Goal: Transaction & Acquisition: Purchase product/service

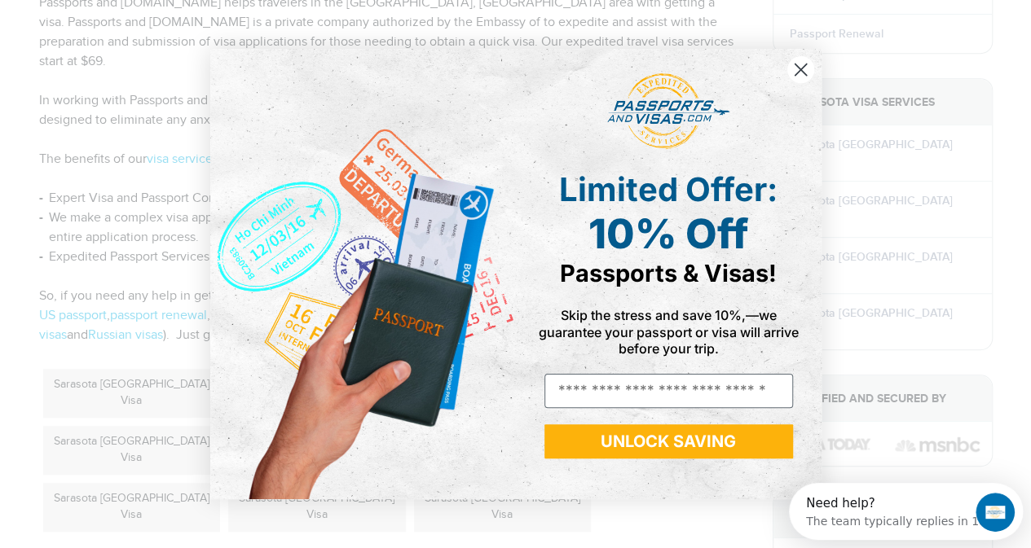
click at [798, 71] on icon "Close dialog" at bounding box center [800, 69] width 29 height 29
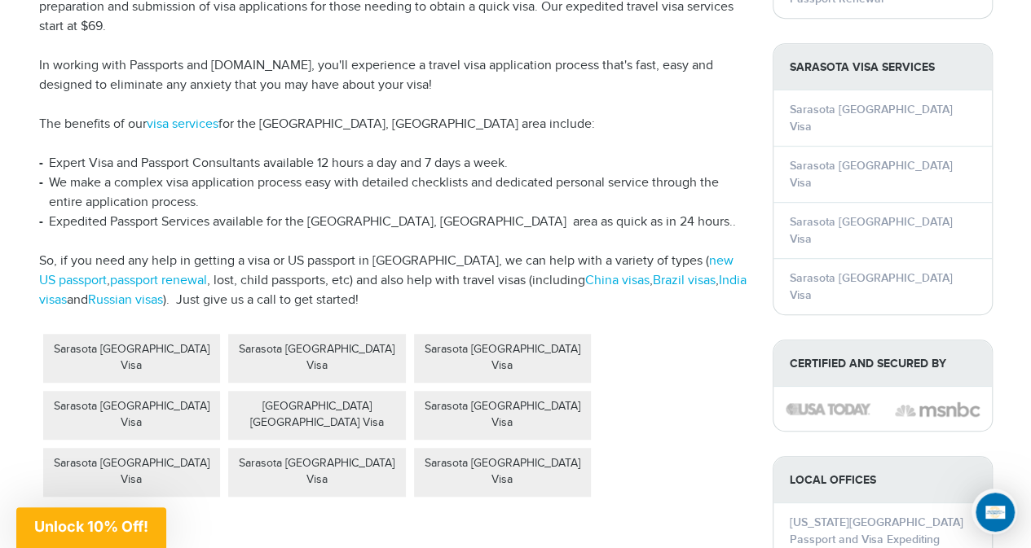
scroll to position [407, 0]
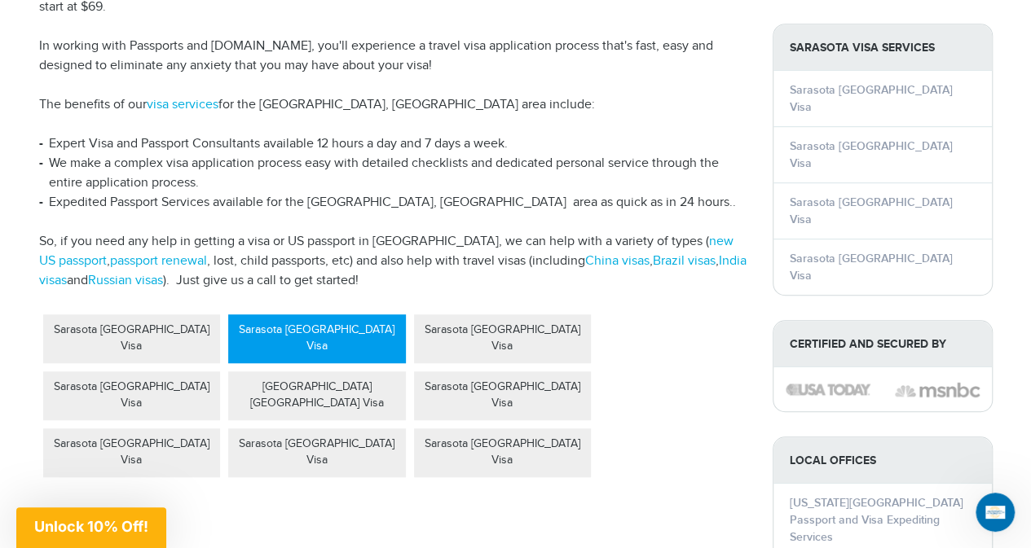
click at [319, 314] on div "Sarasota Brazil Visa" at bounding box center [317, 338] width 178 height 49
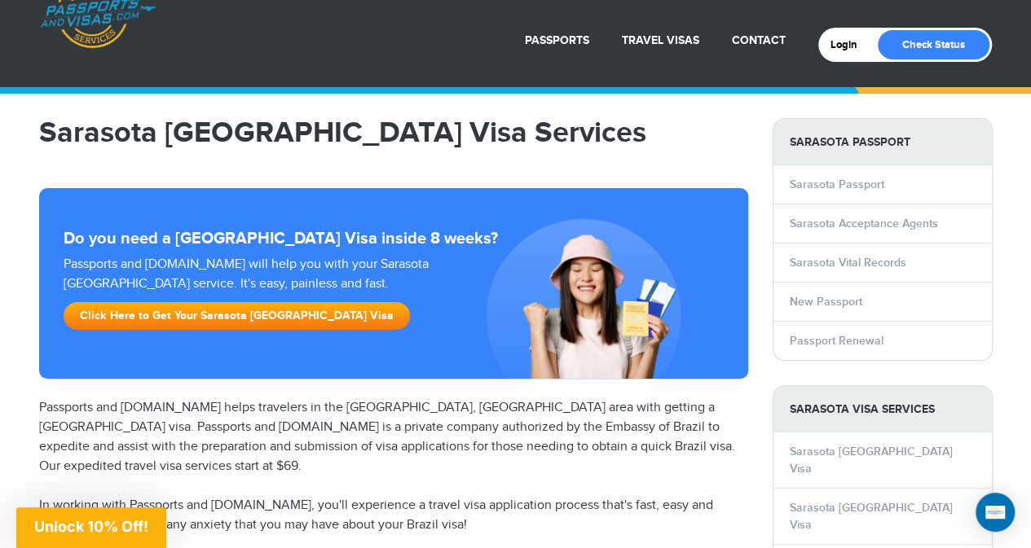
scroll to position [81, 0]
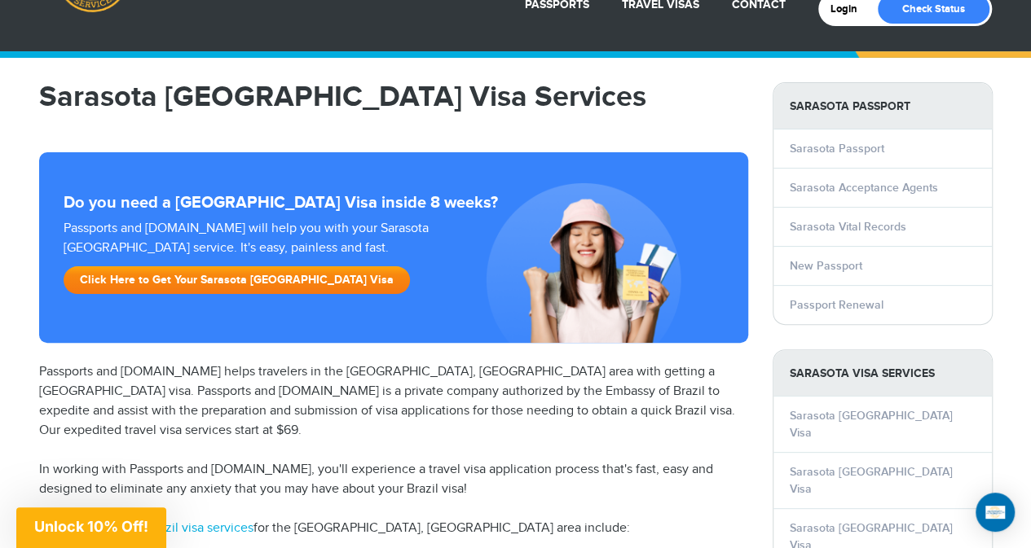
click at [169, 281] on link "Click Here to Get Your Sarasota Brazil Visa" at bounding box center [237, 280] width 346 height 28
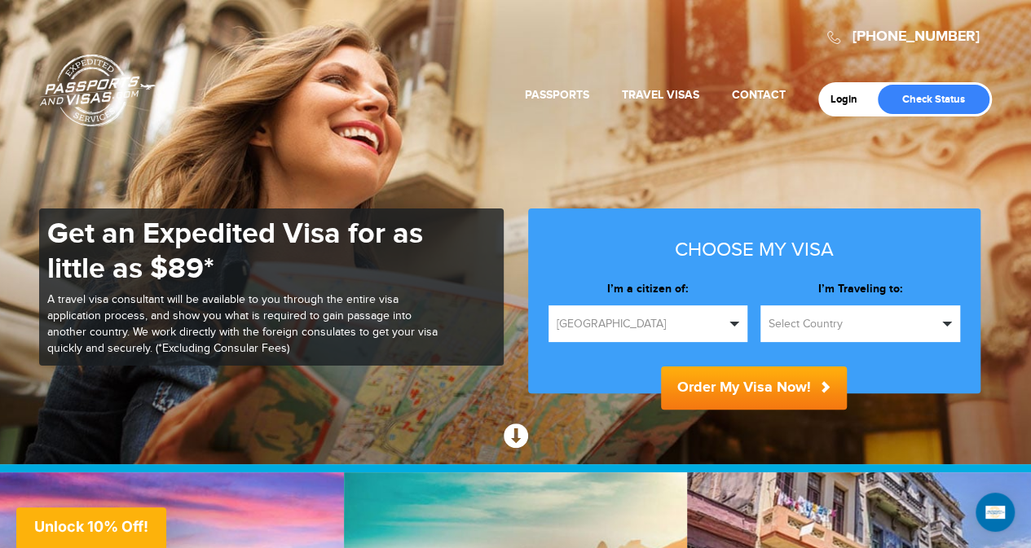
click at [649, 326] on span "[GEOGRAPHIC_DATA]" at bounding box center [640, 324] width 169 height 16
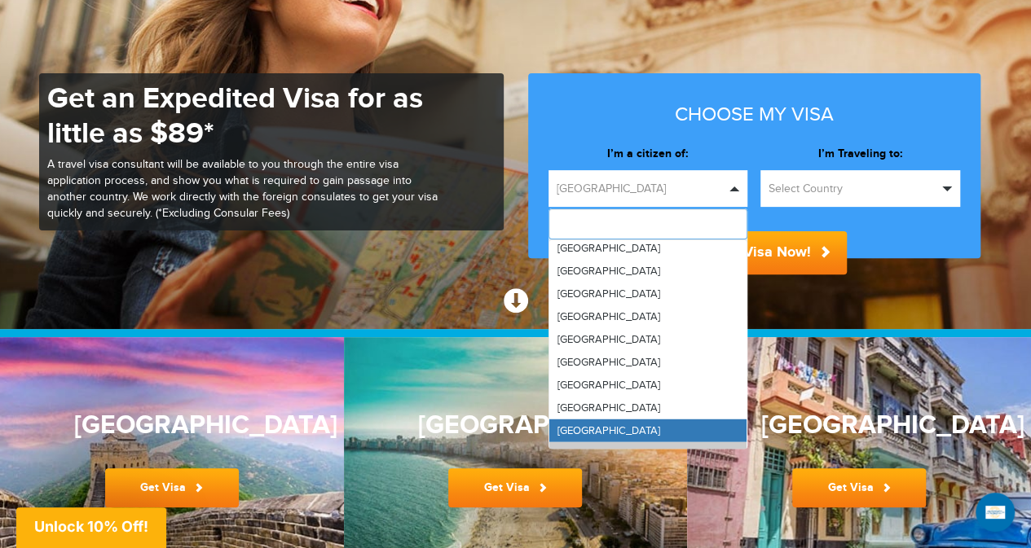
scroll to position [5377, 0]
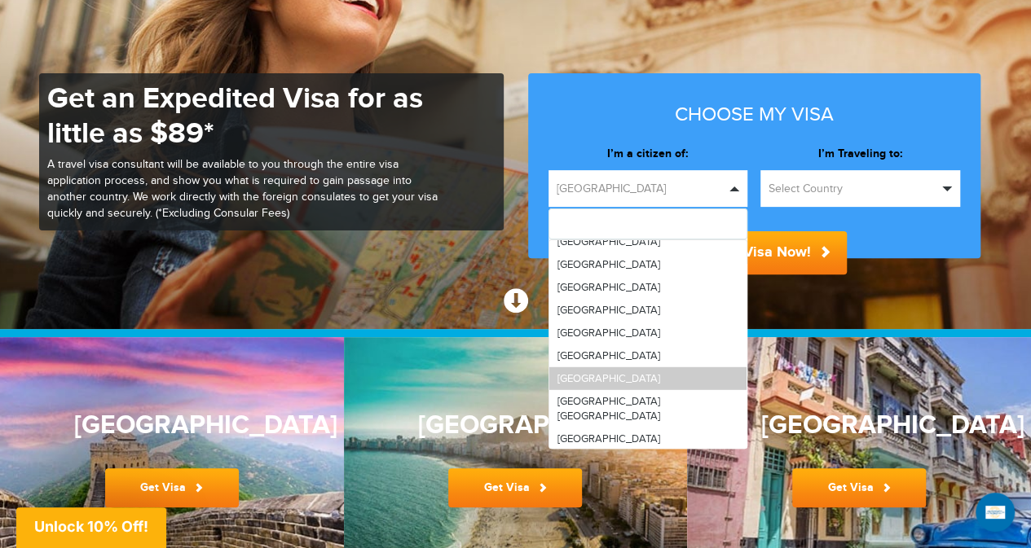
click at [567, 372] on span "[GEOGRAPHIC_DATA]" at bounding box center [608, 378] width 103 height 13
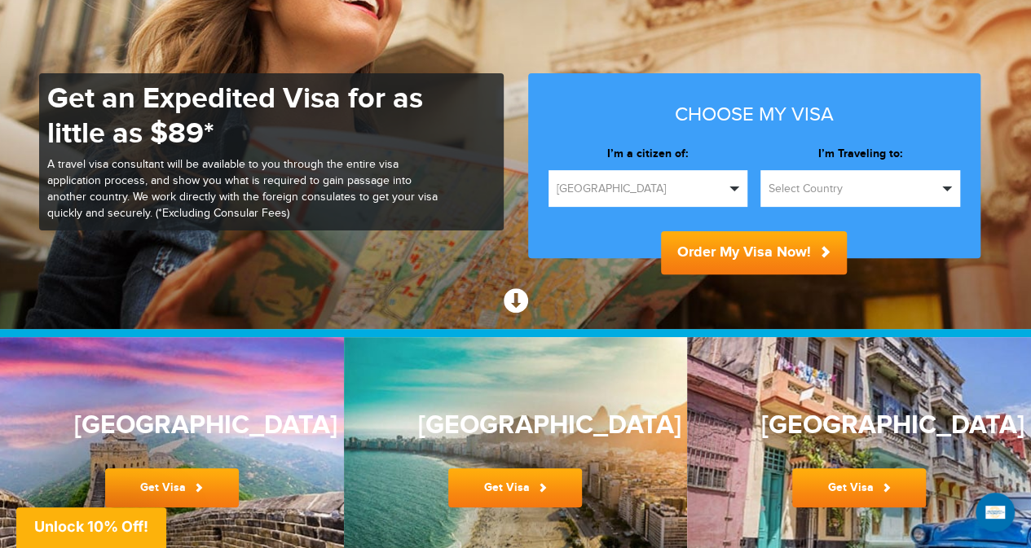
click at [805, 184] on span "Select Country" at bounding box center [852, 189] width 169 height 16
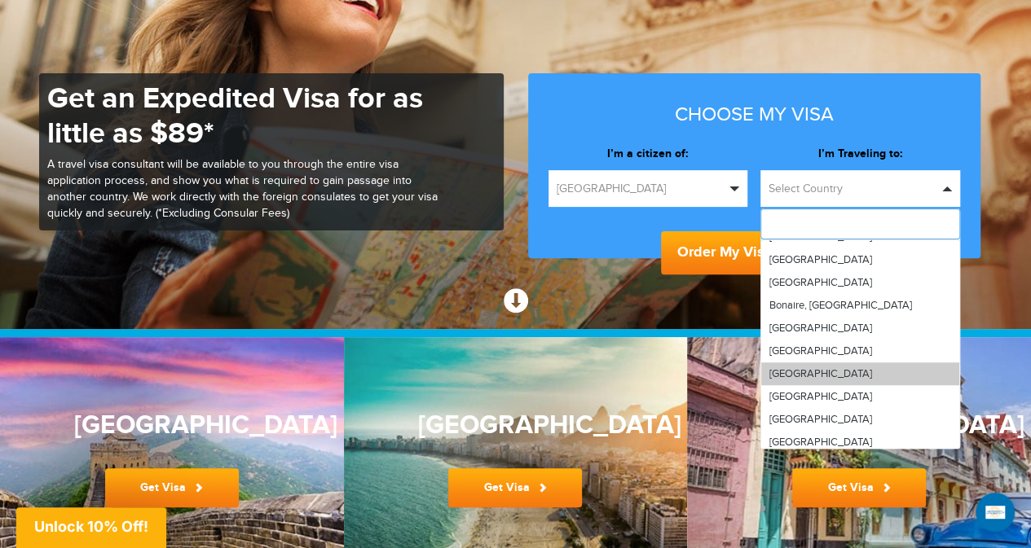
scroll to position [543, 0]
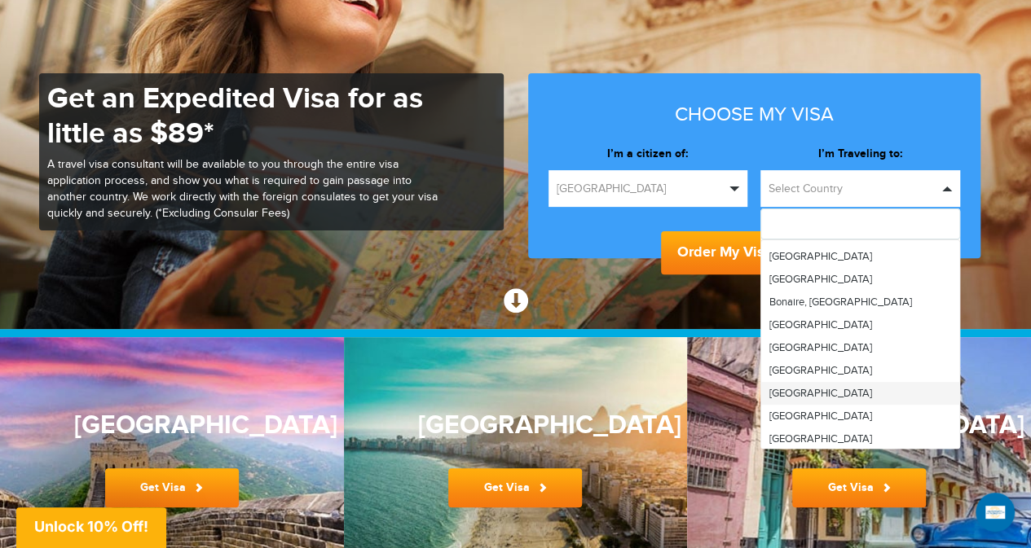
click at [786, 392] on span "Brazil" at bounding box center [820, 393] width 103 height 13
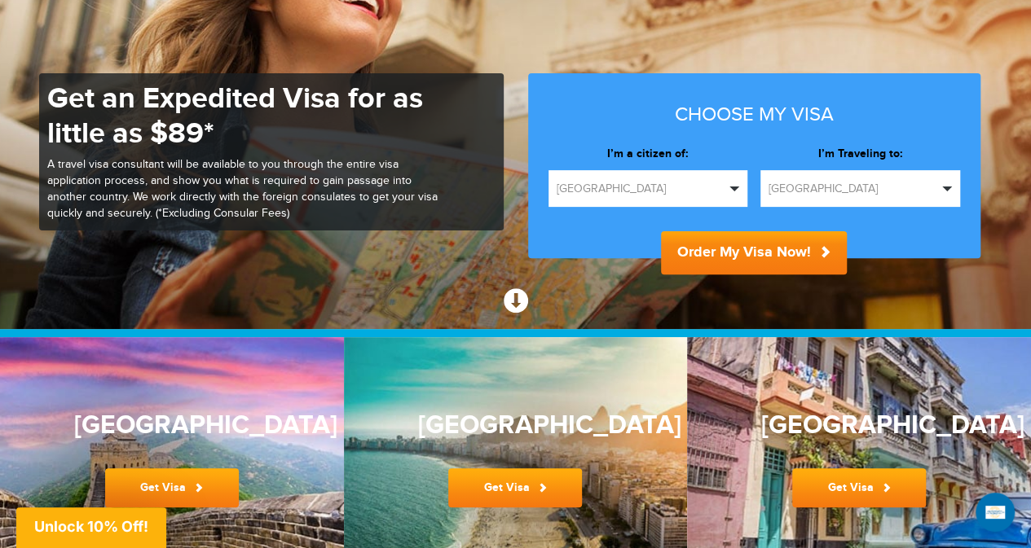
click at [715, 250] on button "Order My Visa Now!" at bounding box center [754, 252] width 186 height 43
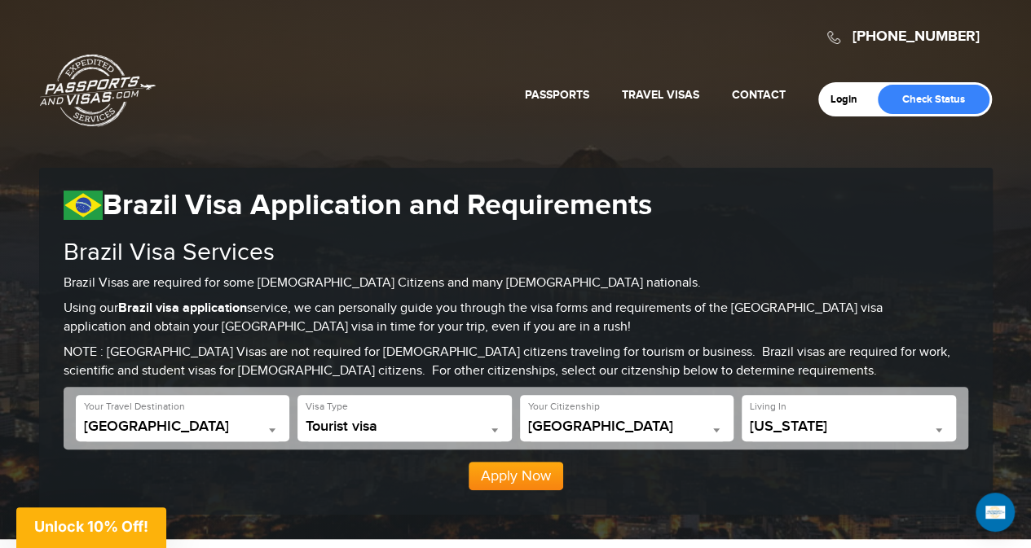
click at [512, 481] on button "Apply Now" at bounding box center [515, 476] width 95 height 29
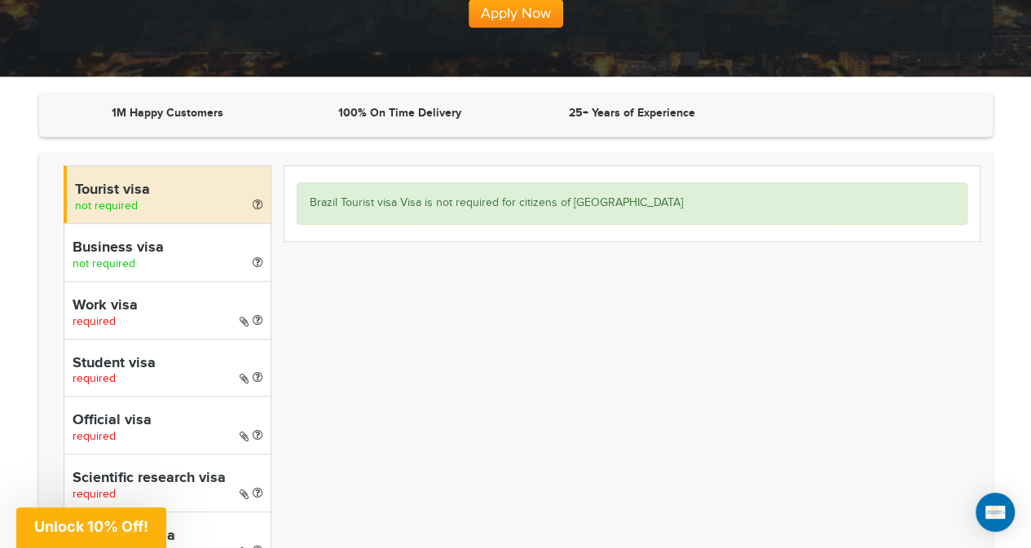
scroll to position [534, 0]
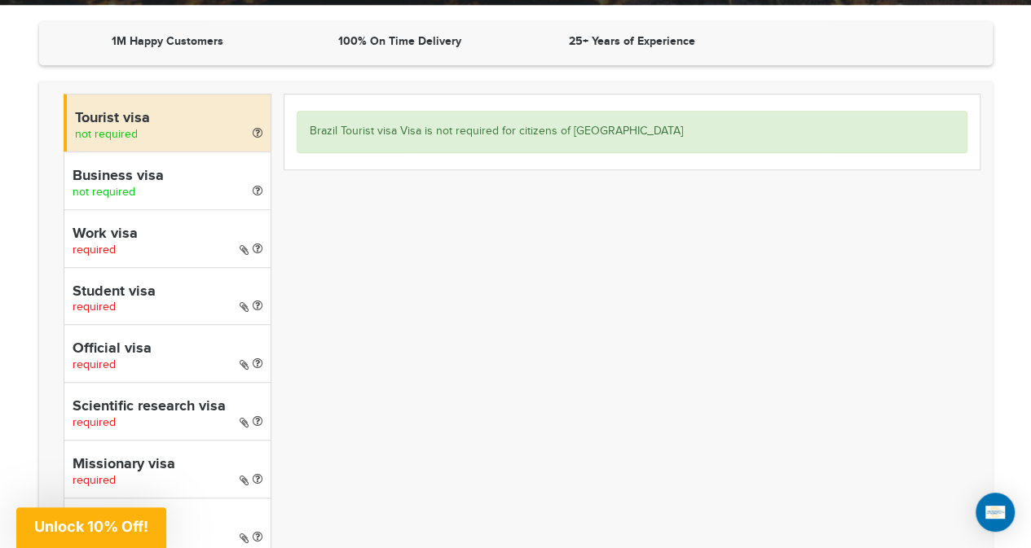
click at [149, 123] on h4 "Tourist visa" at bounding box center [168, 119] width 187 height 16
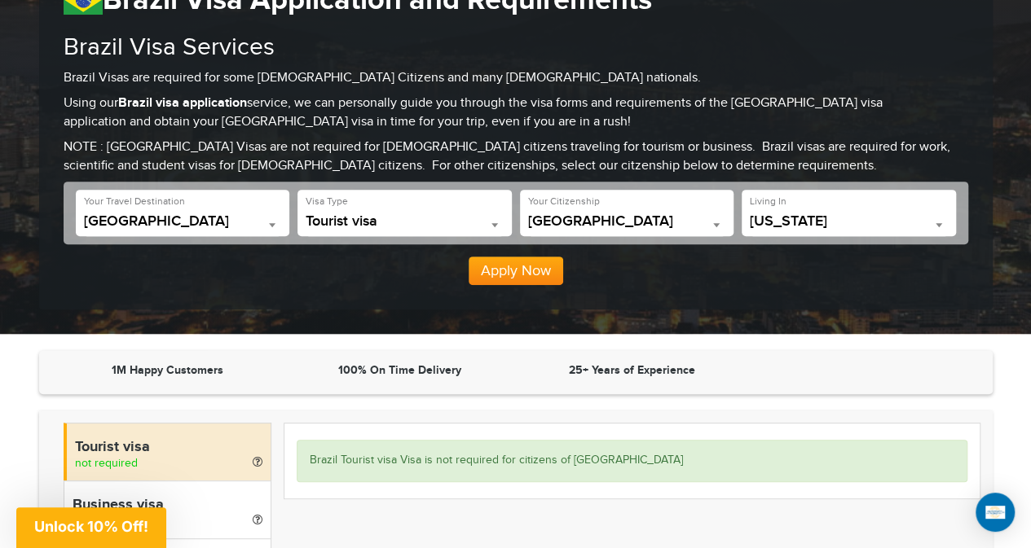
scroll to position [182, 0]
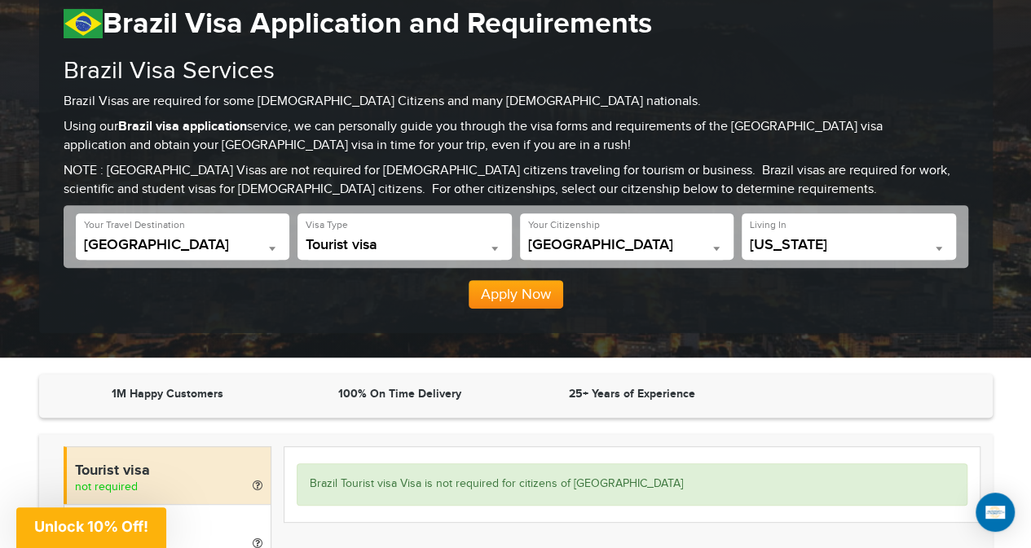
click at [523, 296] on button "Apply Now" at bounding box center [515, 294] width 95 height 29
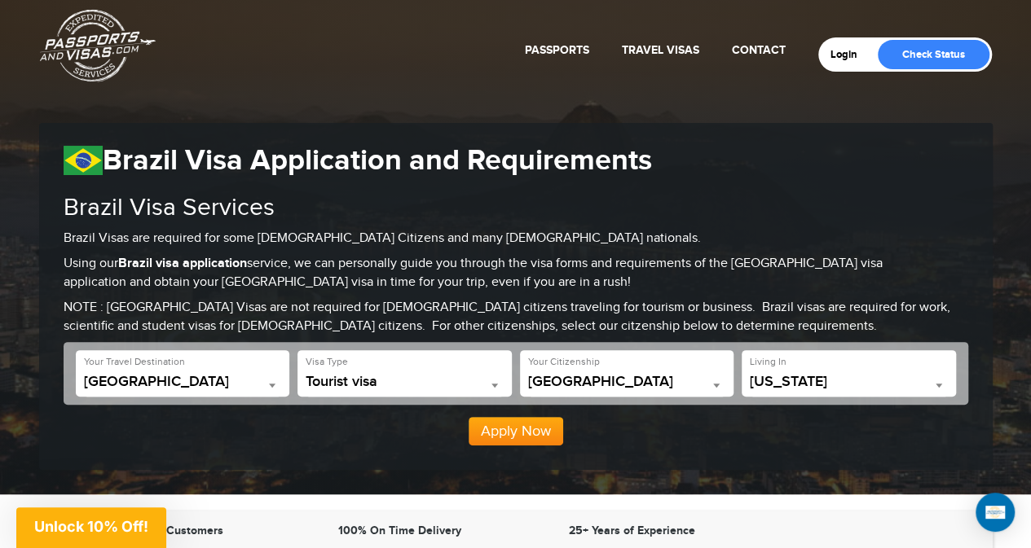
scroll to position [0, 0]
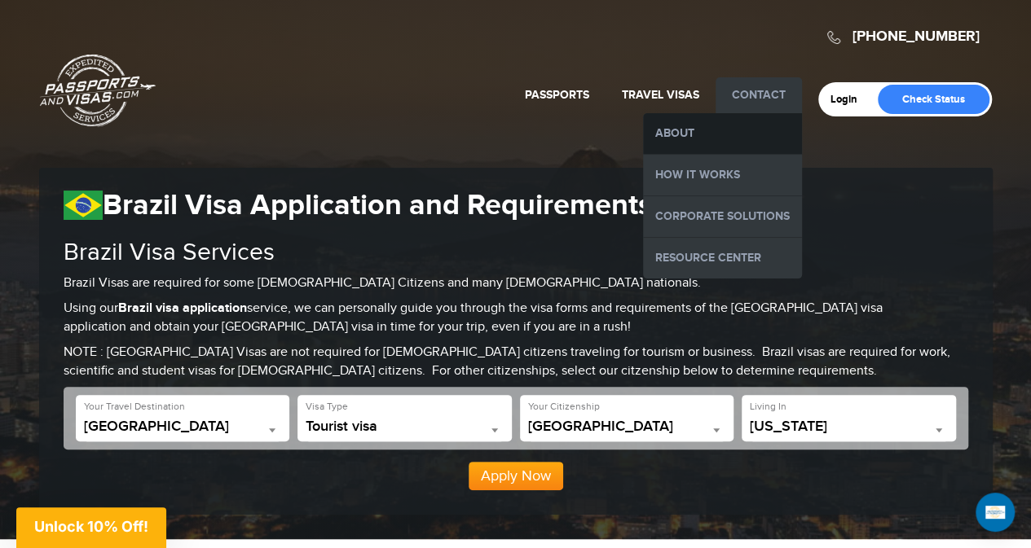
click at [729, 134] on link "About" at bounding box center [722, 133] width 159 height 41
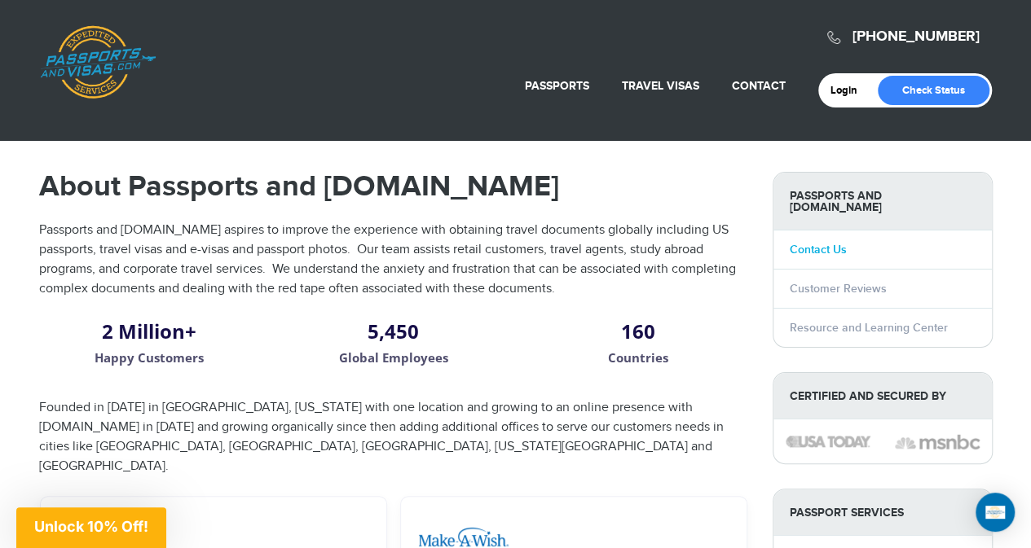
click at [798, 243] on link "Contact Us" at bounding box center [817, 250] width 57 height 14
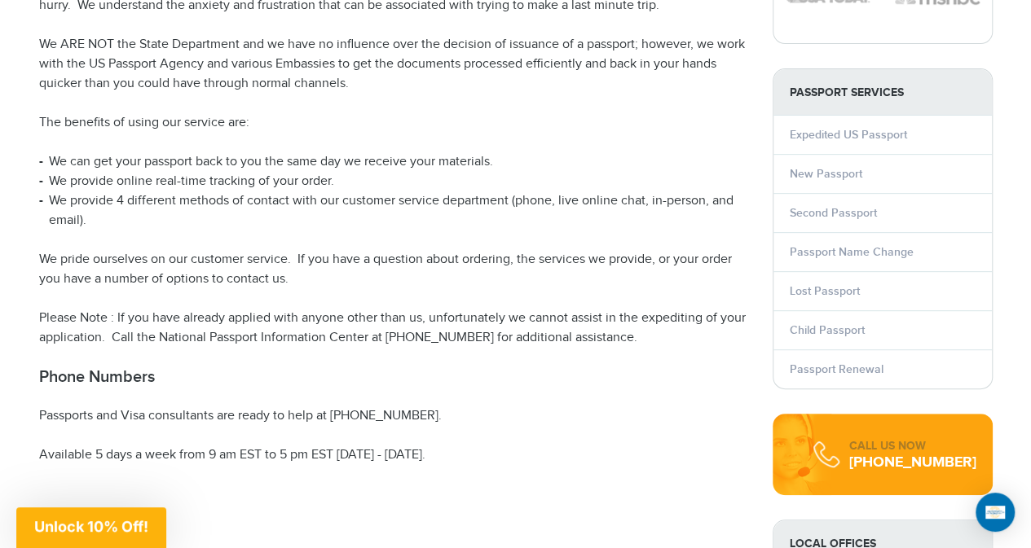
scroll to position [271, 0]
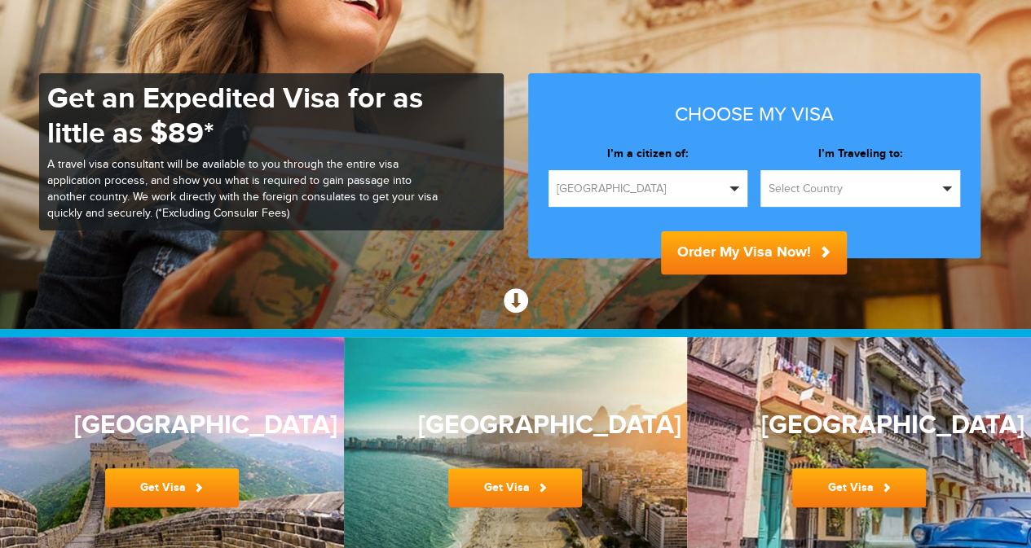
scroll to position [135, 0]
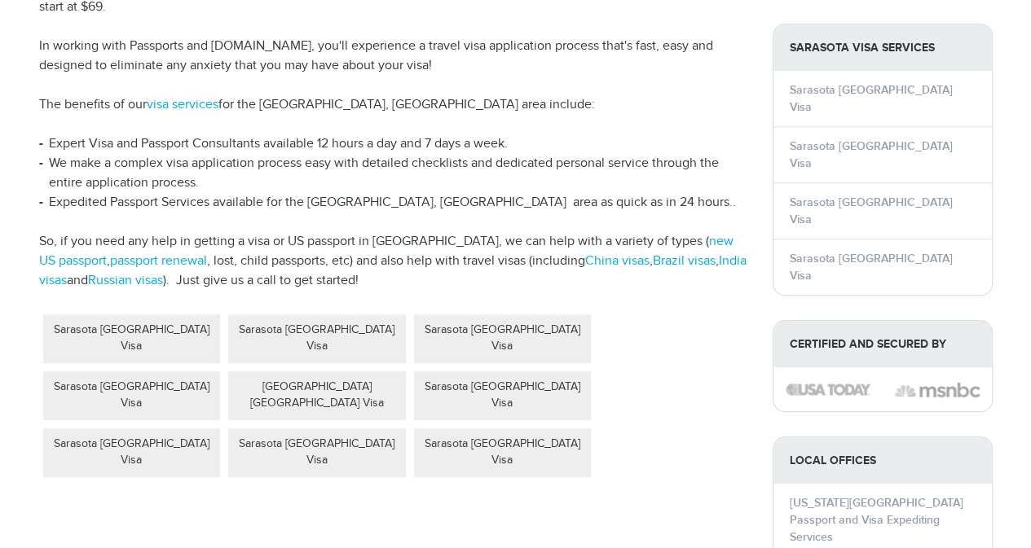
scroll to position [407, 0]
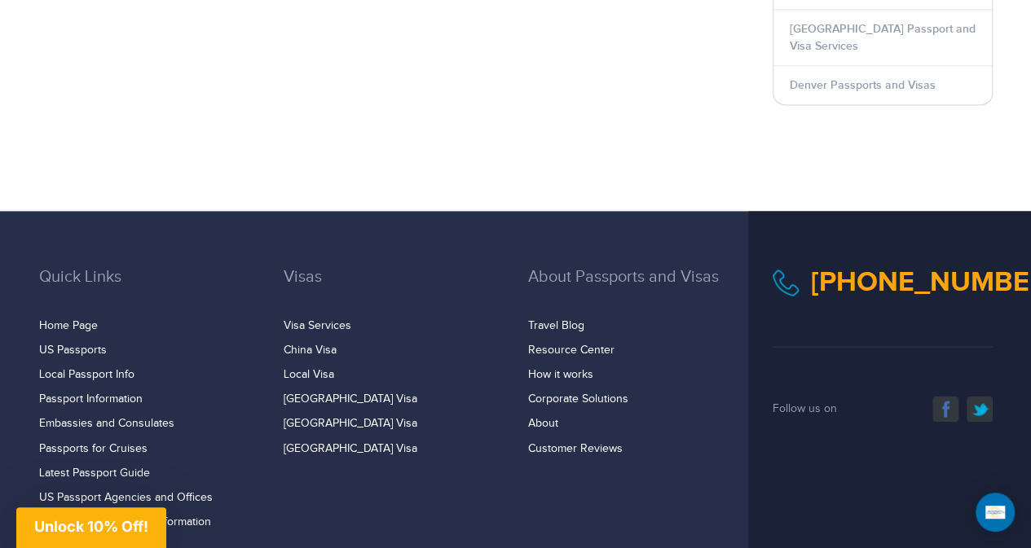
scroll to position [1115, 0]
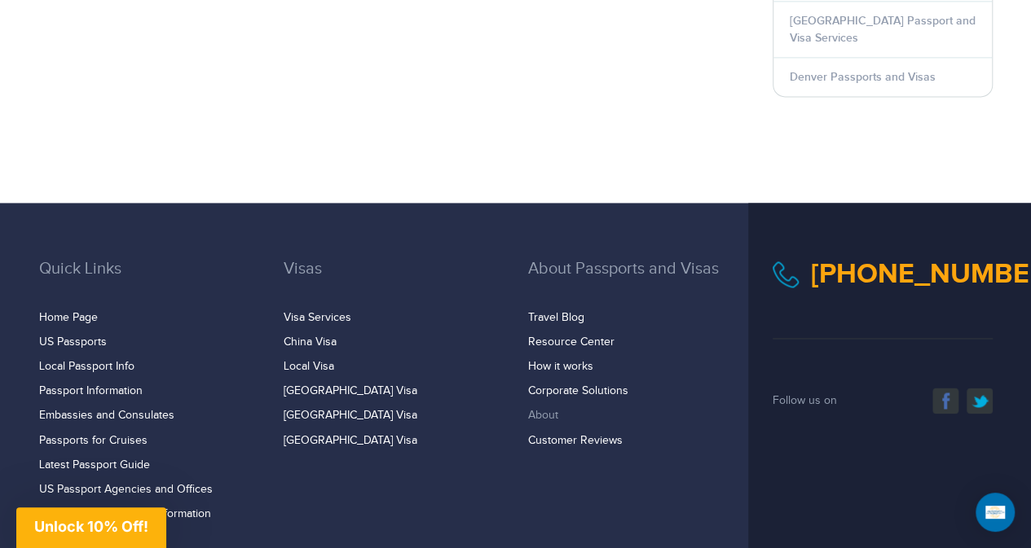
click at [537, 409] on link "About" at bounding box center [543, 415] width 30 height 13
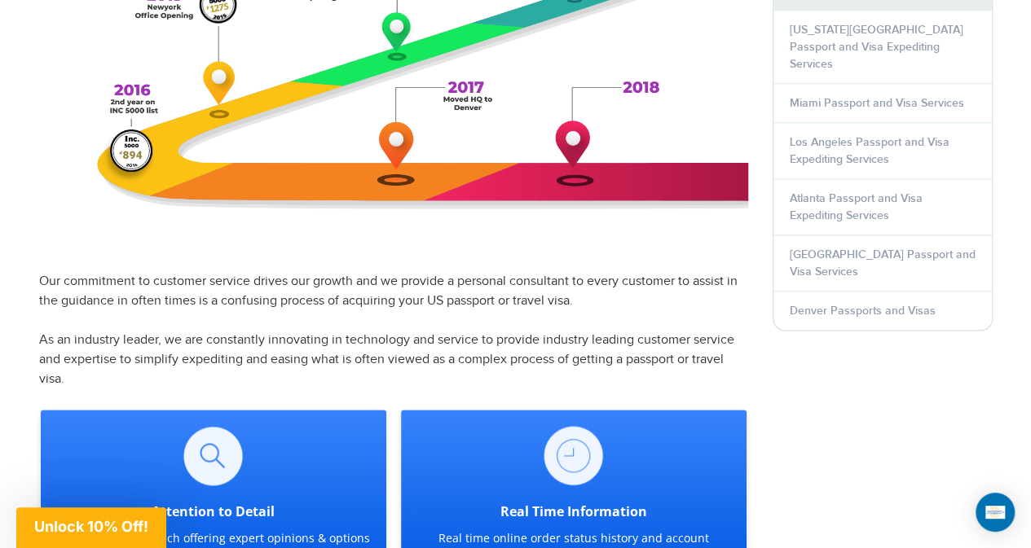
scroll to position [1005, 0]
